Goal: Transaction & Acquisition: Purchase product/service

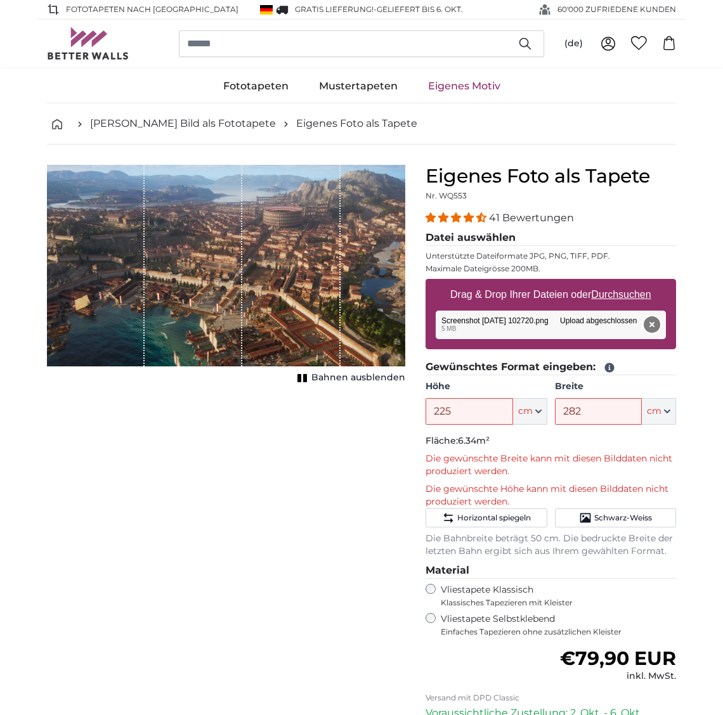
click at [648, 328] on button "Entfernen" at bounding box center [652, 325] width 16 height 16
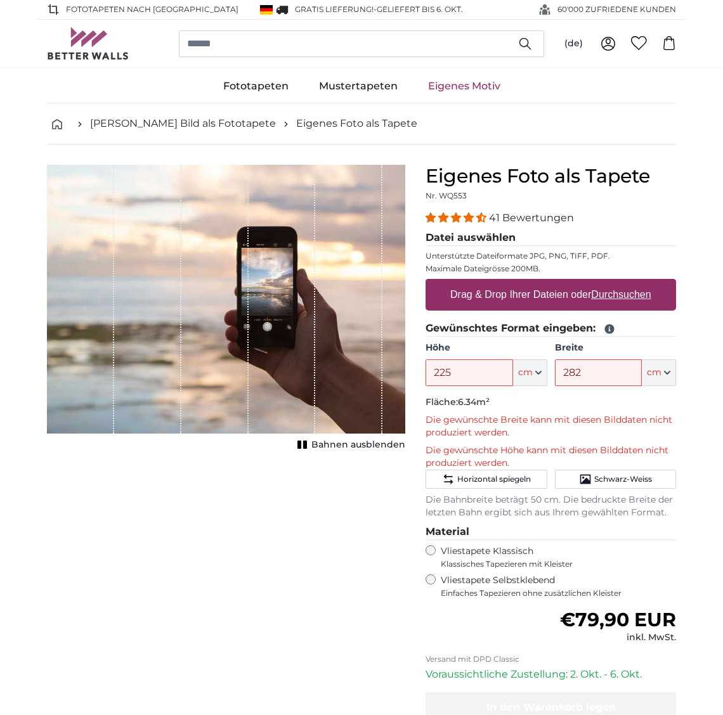
click at [543, 296] on label "Drag & Drop Ihrer Dateien oder Durchsuchen" at bounding box center [550, 294] width 211 height 25
click at [543, 283] on input "Drag & Drop Ihrer Dateien oder Durchsuchen" at bounding box center [551, 281] width 251 height 4
type input "**********"
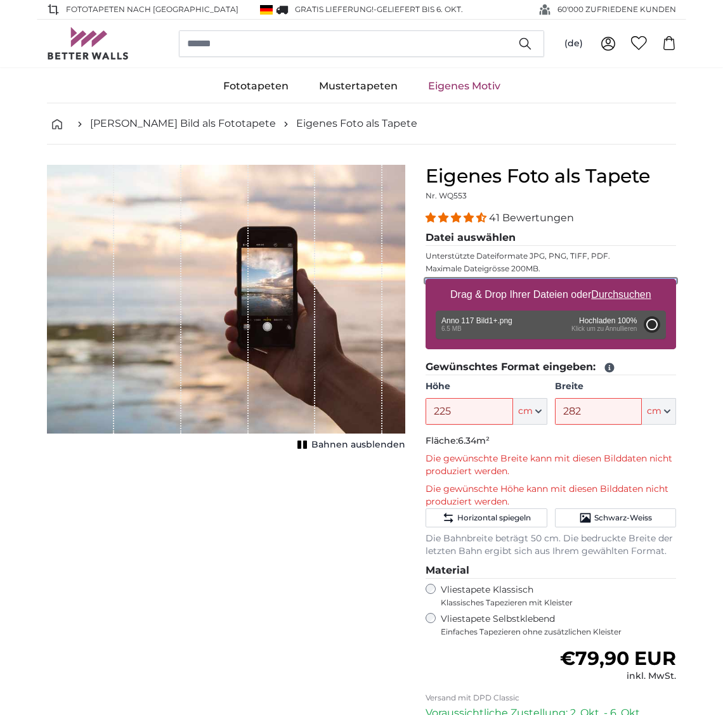
type input "184"
type input "230"
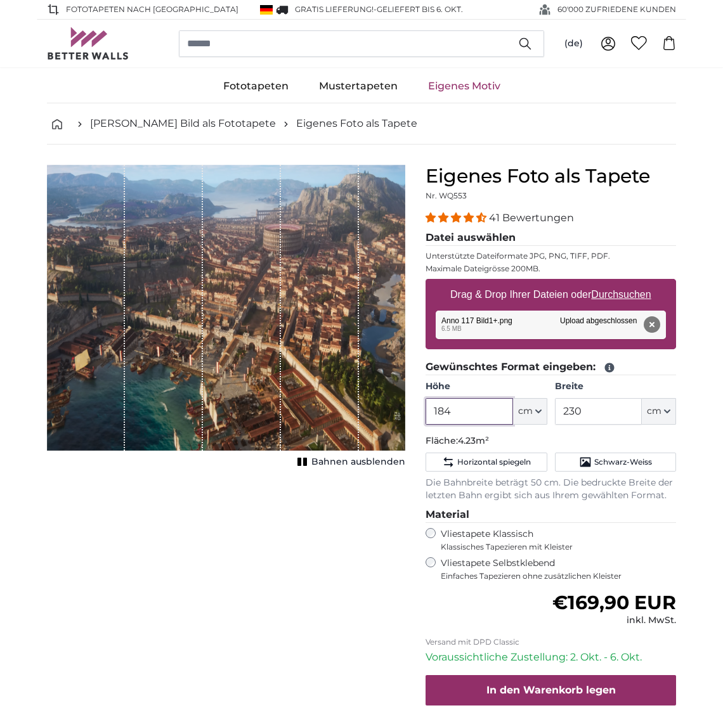
drag, startPoint x: 490, startPoint y: 410, endPoint x: 404, endPoint y: 408, distance: 85.6
click at [404, 408] on product-detail "Abbrechen Bild zuschneiden Bahnen ausblenden Eigenes Foto als Tapete Nr. WQ553 …" at bounding box center [362, 472] width 650 height 655
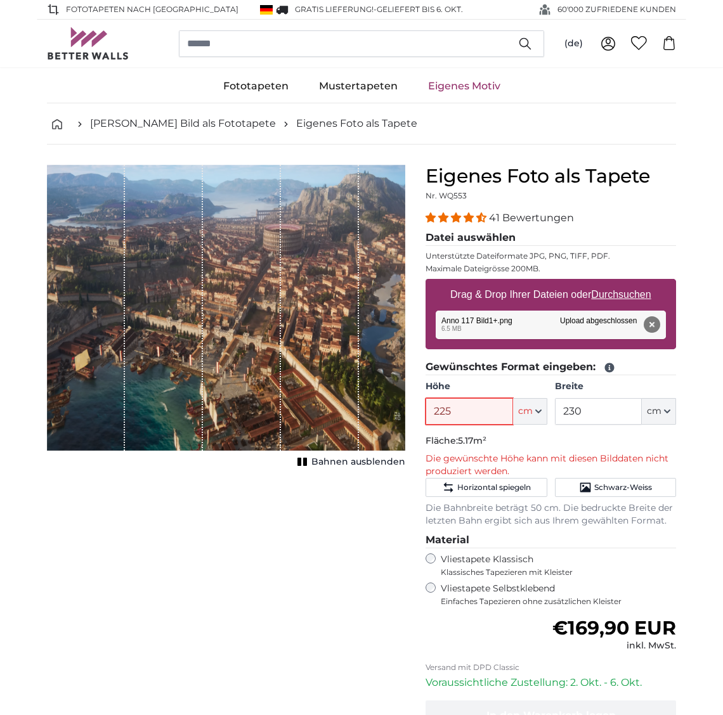
type input "225"
click at [587, 408] on input "230" at bounding box center [598, 411] width 87 height 27
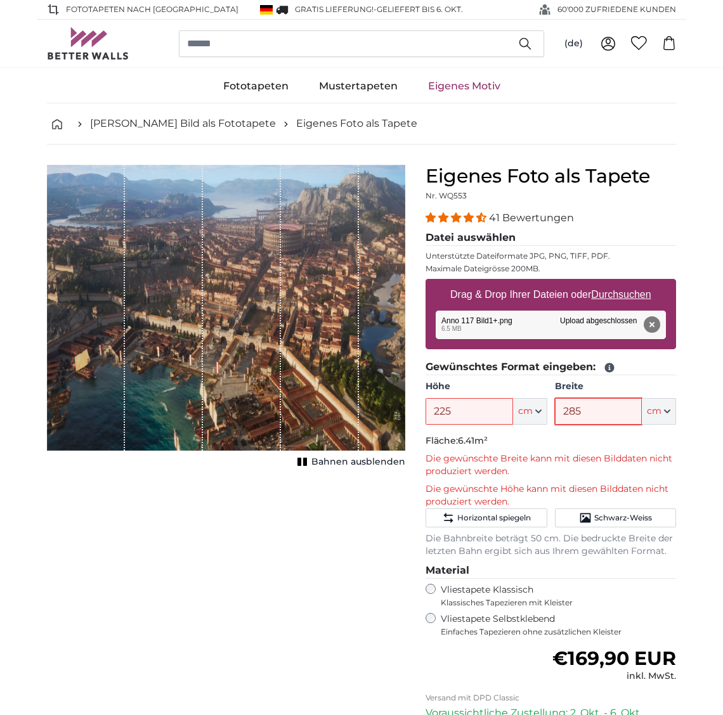
type input "285"
click at [615, 437] on p "Fläche: 6.41m²" at bounding box center [551, 441] width 251 height 13
click at [683, 445] on div "Eigenes Foto als Tapete Nr. WQ553 41 Bewertungen Datei auswählen Unterstützte D…" at bounding box center [550, 510] width 271 height 690
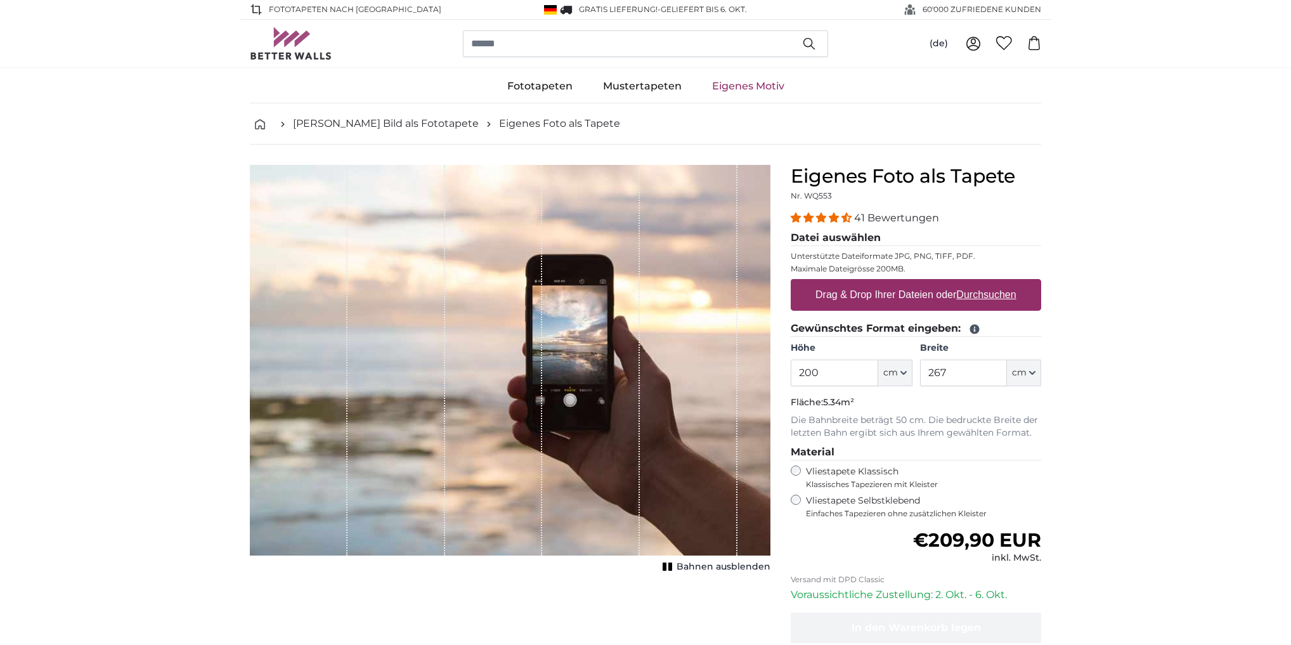
click at [965, 296] on u "Durchsuchen" at bounding box center [987, 294] width 60 height 11
click at [965, 283] on input "Drag & Drop Ihrer Dateien oder Durchsuchen" at bounding box center [916, 281] width 251 height 4
type input "**********"
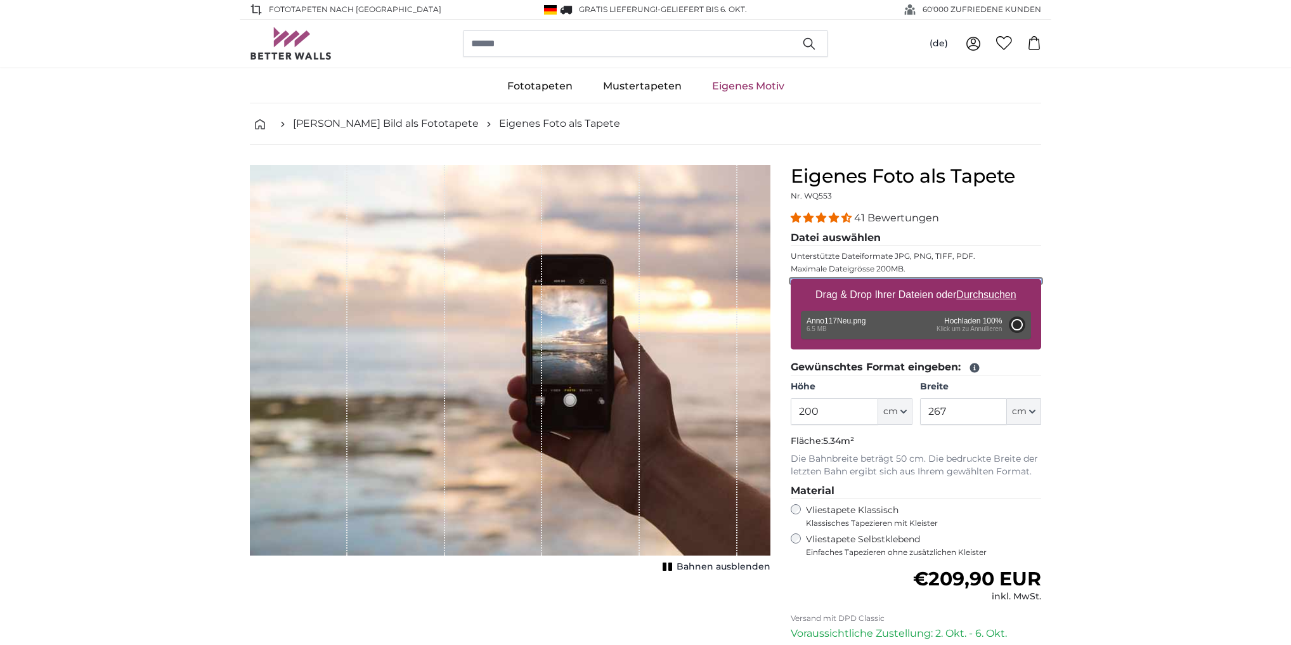
type input "184"
type input "230"
